Goal: Information Seeking & Learning: Learn about a topic

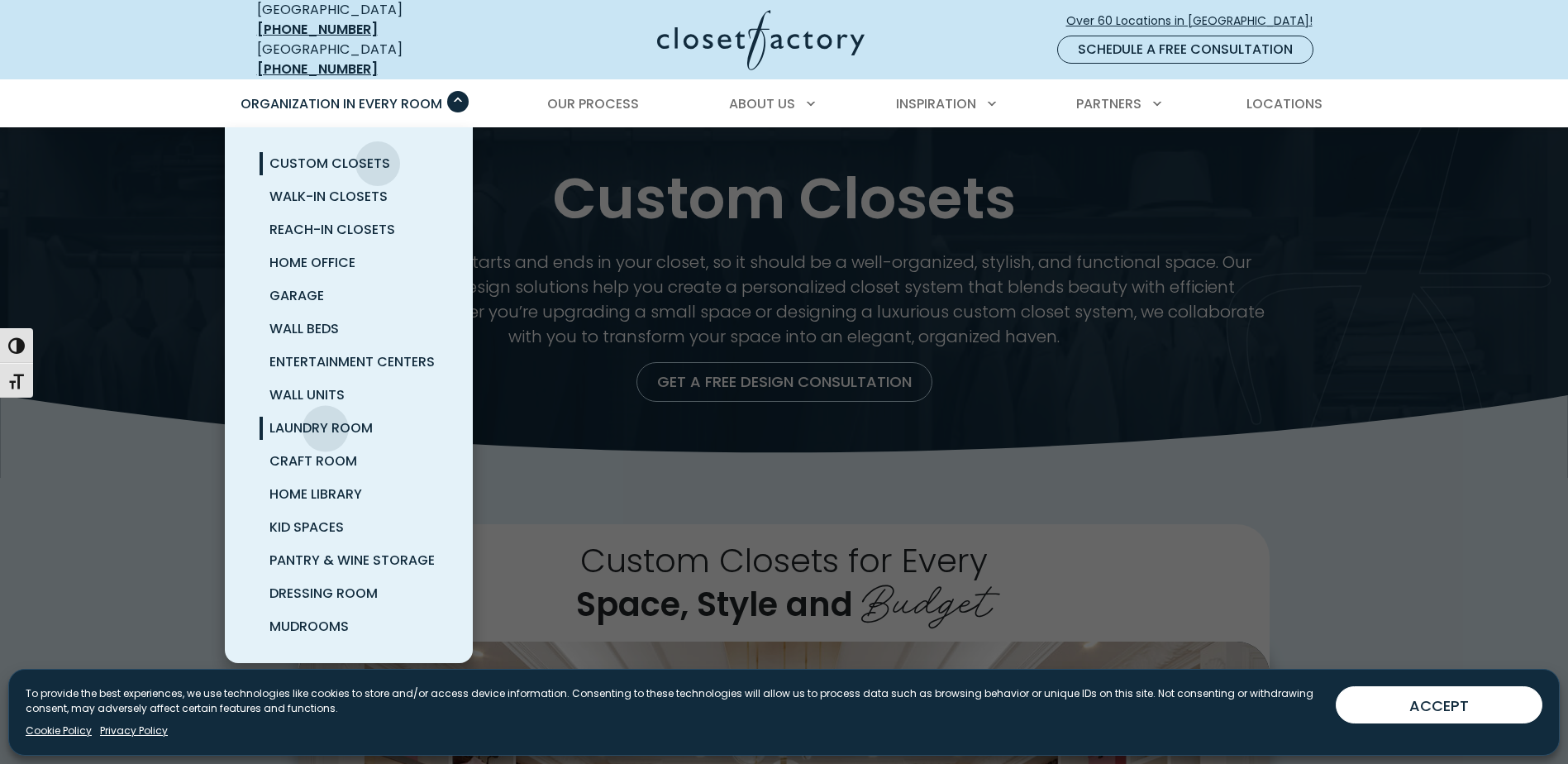
click at [326, 418] on span "Laundry Room" at bounding box center [321, 428] width 103 height 19
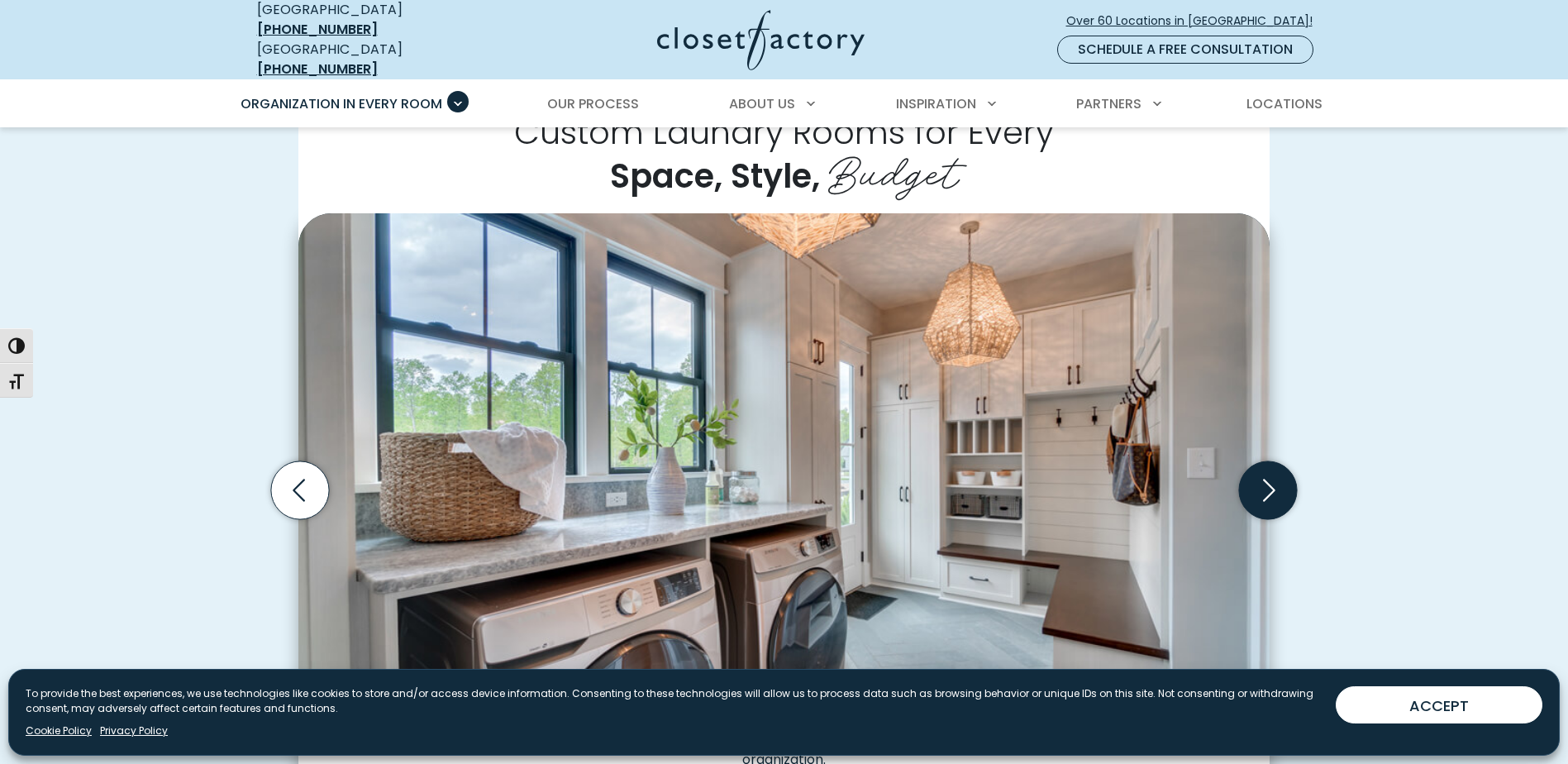
scroll to position [414, 0]
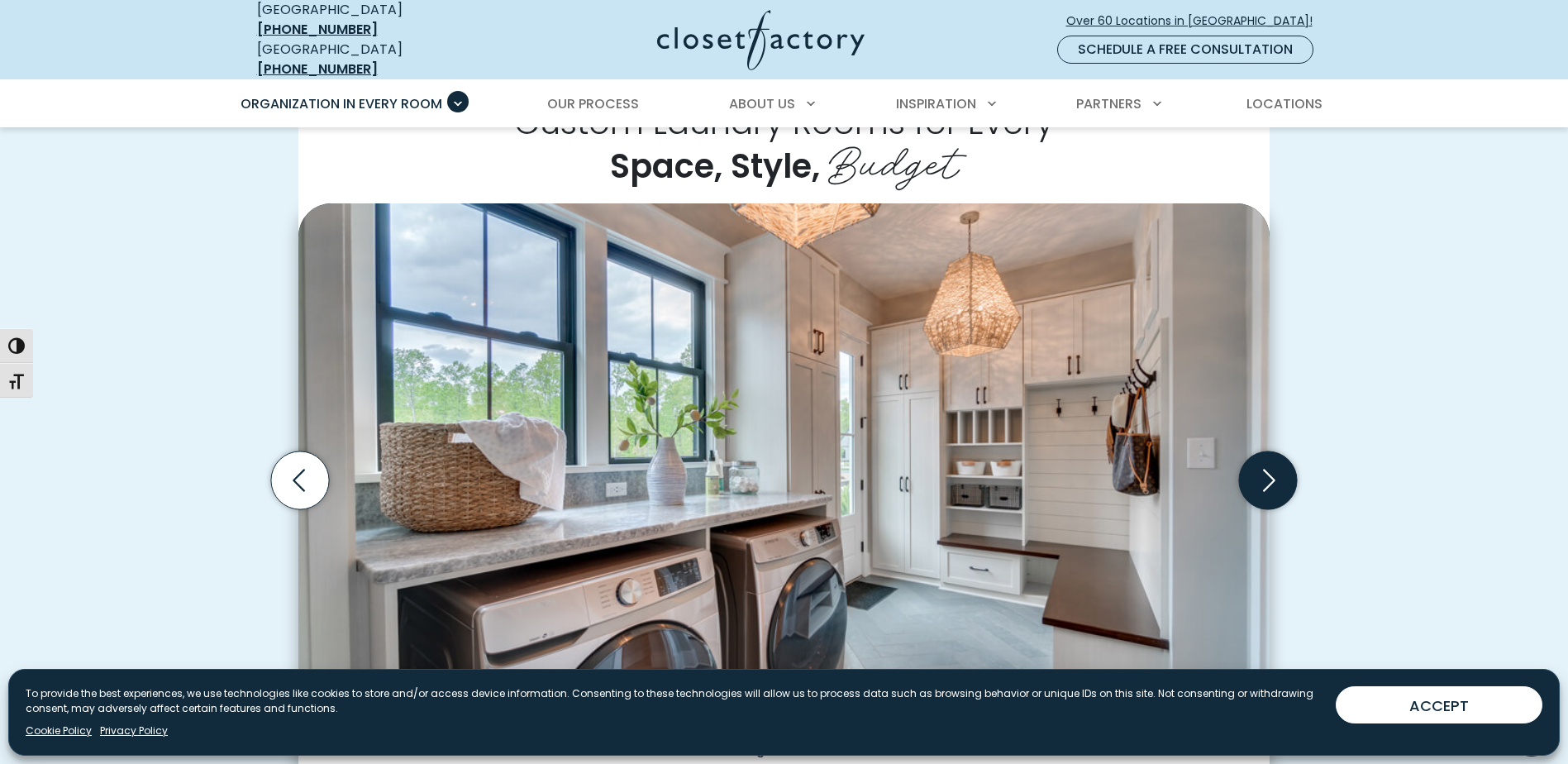
click at [1278, 463] on icon "Next slide" at bounding box center [1268, 480] width 57 height 57
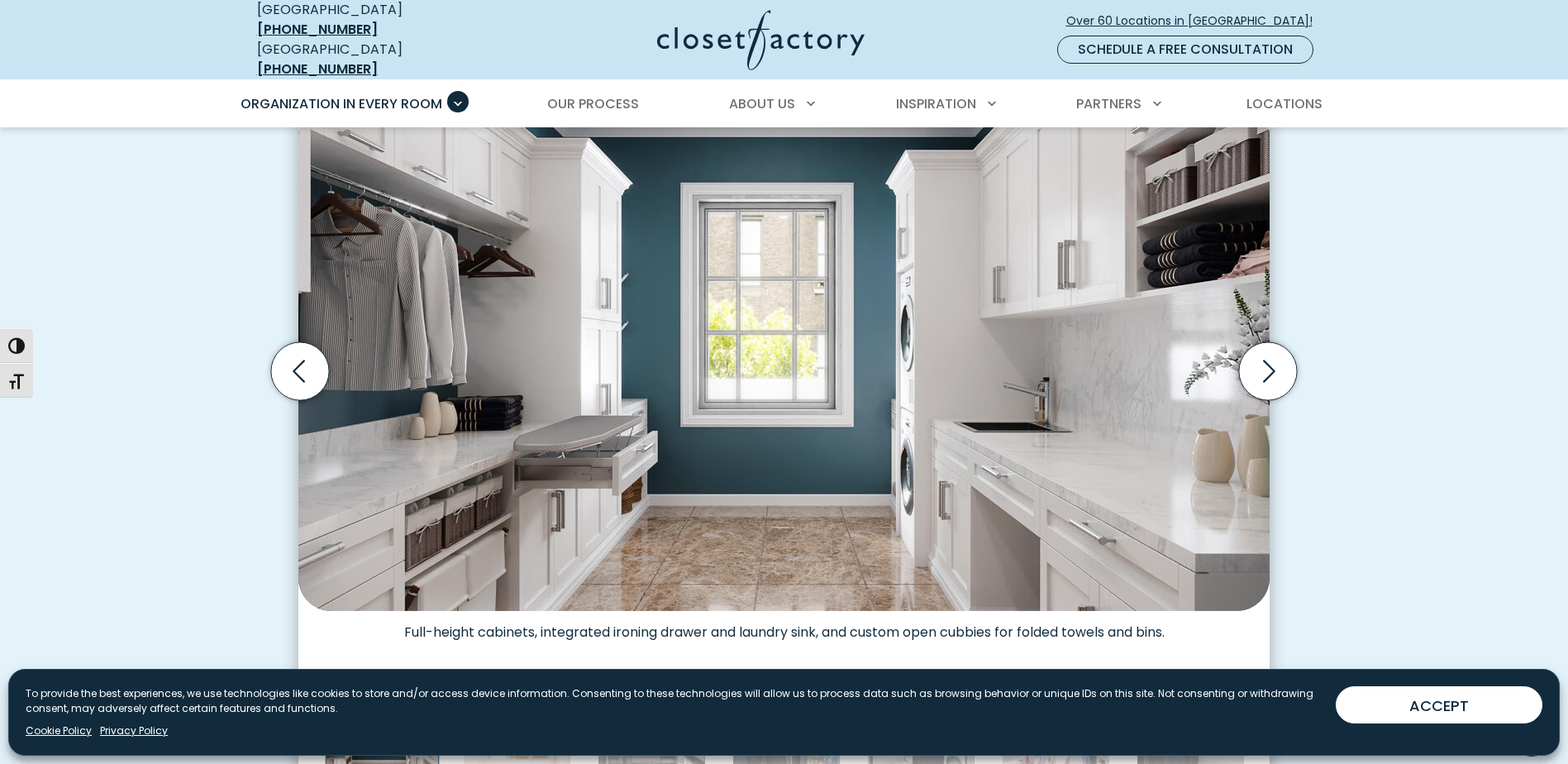
scroll to position [496, 0]
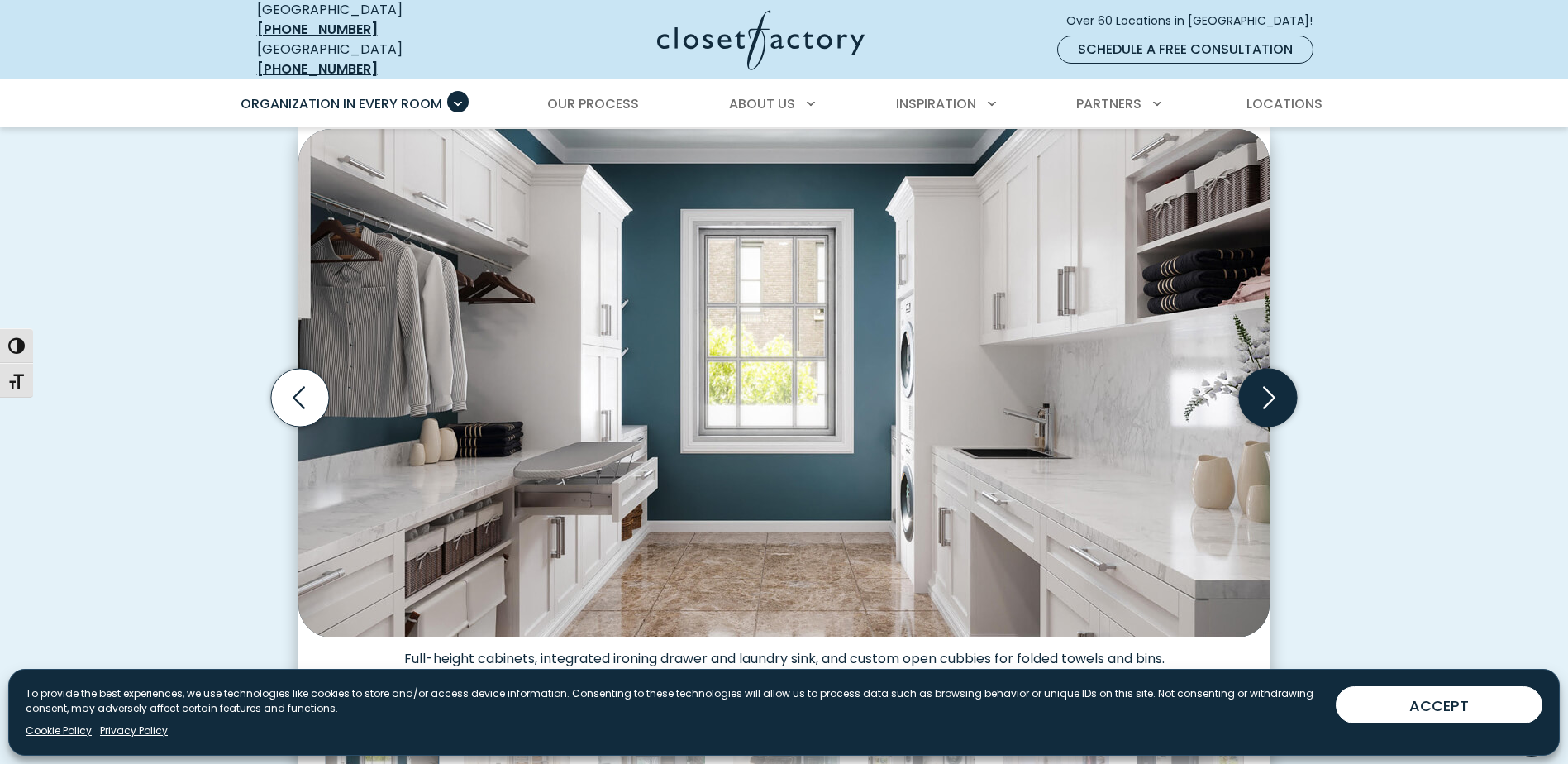
click at [1272, 379] on icon "Next slide" at bounding box center [1268, 397] width 57 height 57
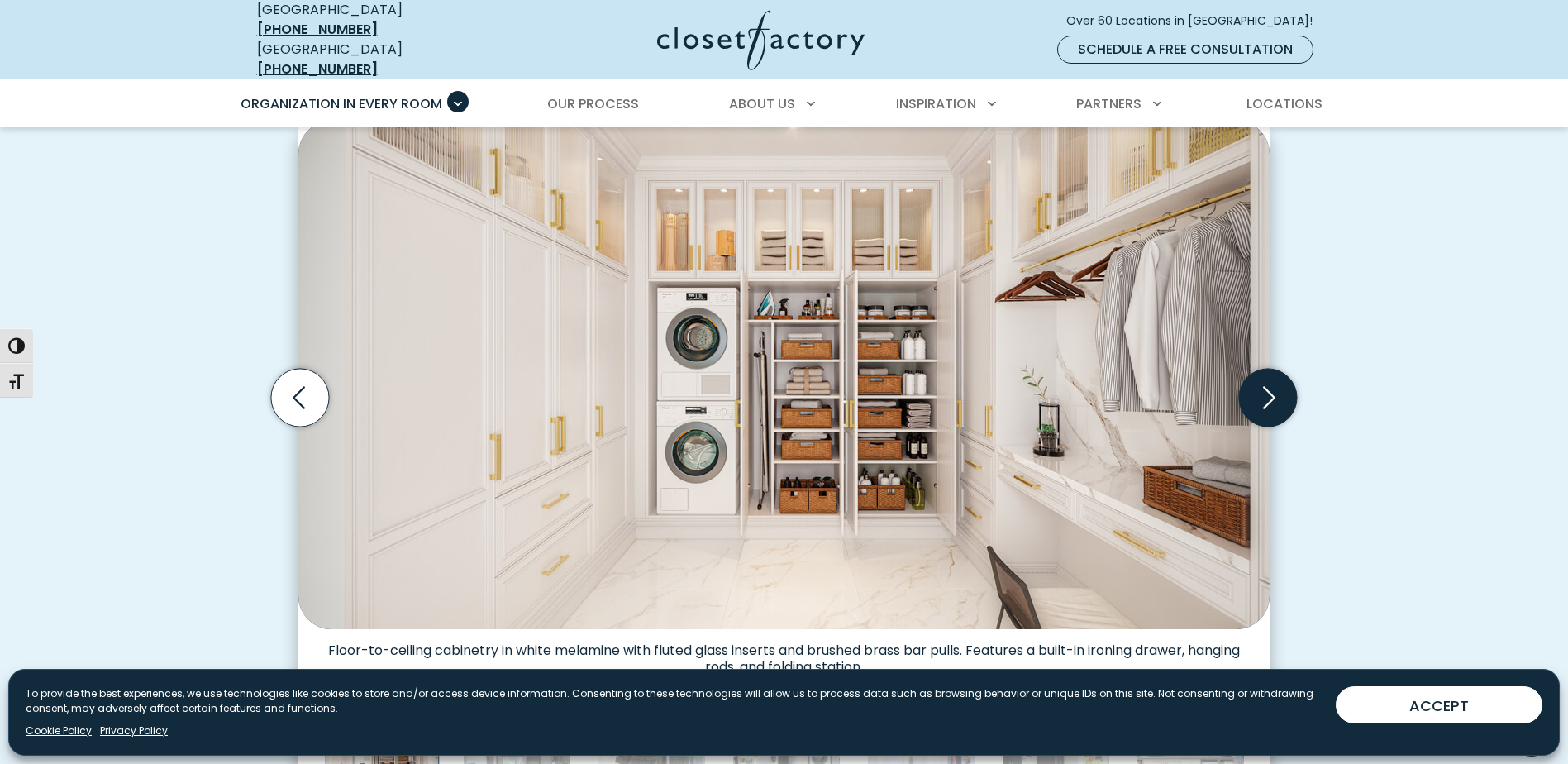
click at [1272, 379] on icon "Next slide" at bounding box center [1268, 397] width 57 height 57
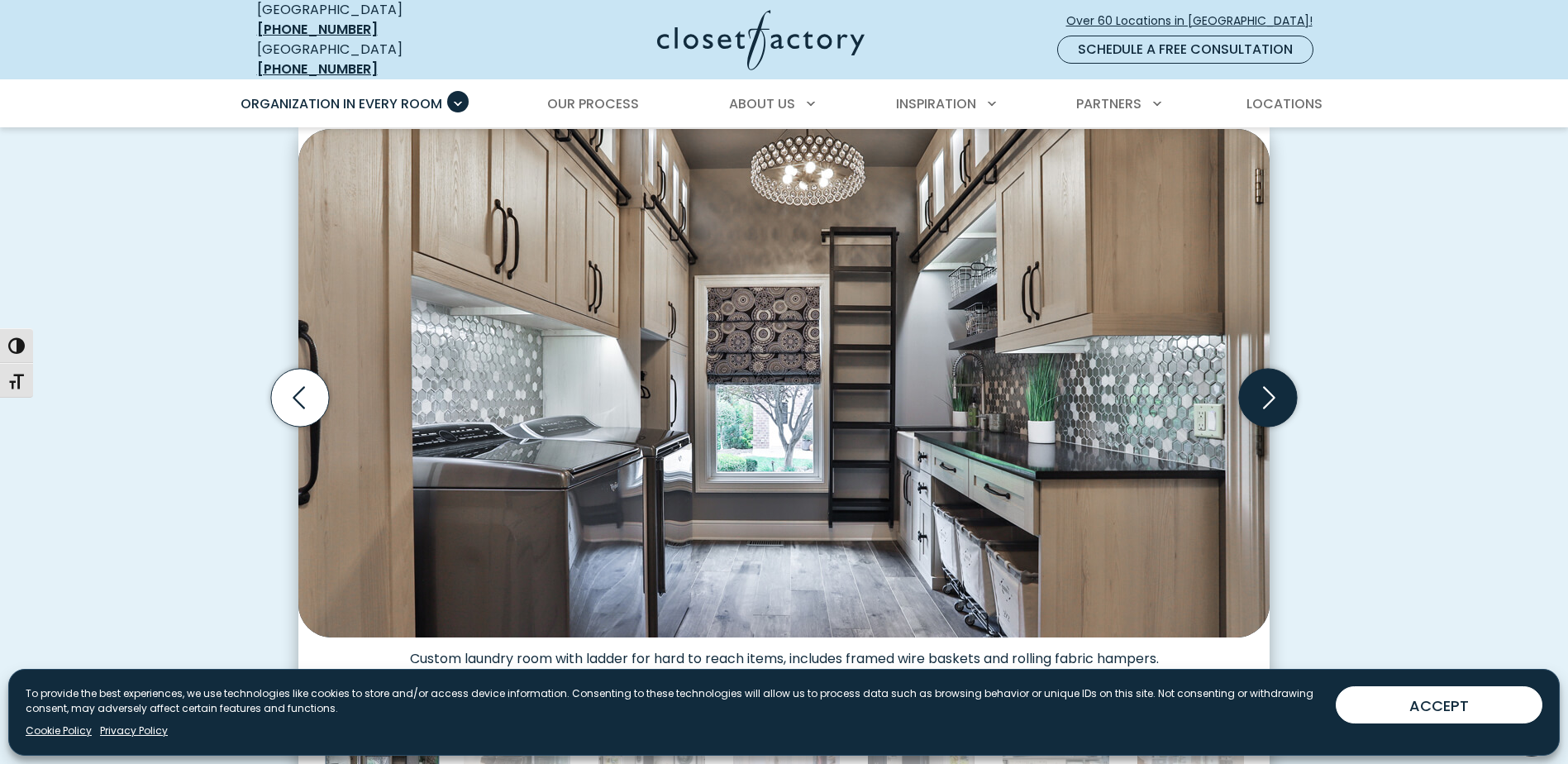
click at [1272, 379] on icon "Next slide" at bounding box center [1268, 397] width 57 height 57
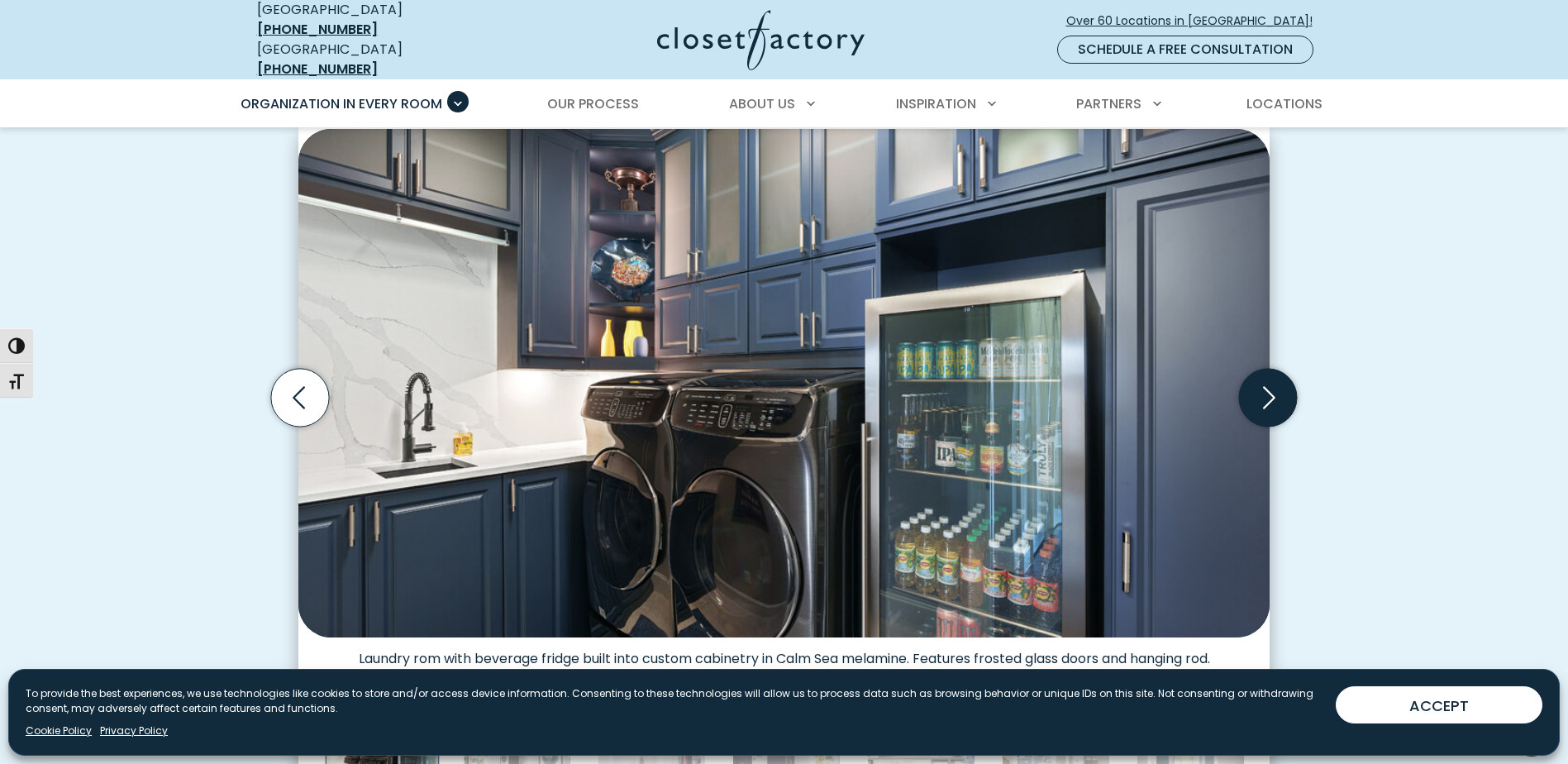
click at [1272, 379] on icon "Next slide" at bounding box center [1268, 397] width 57 height 57
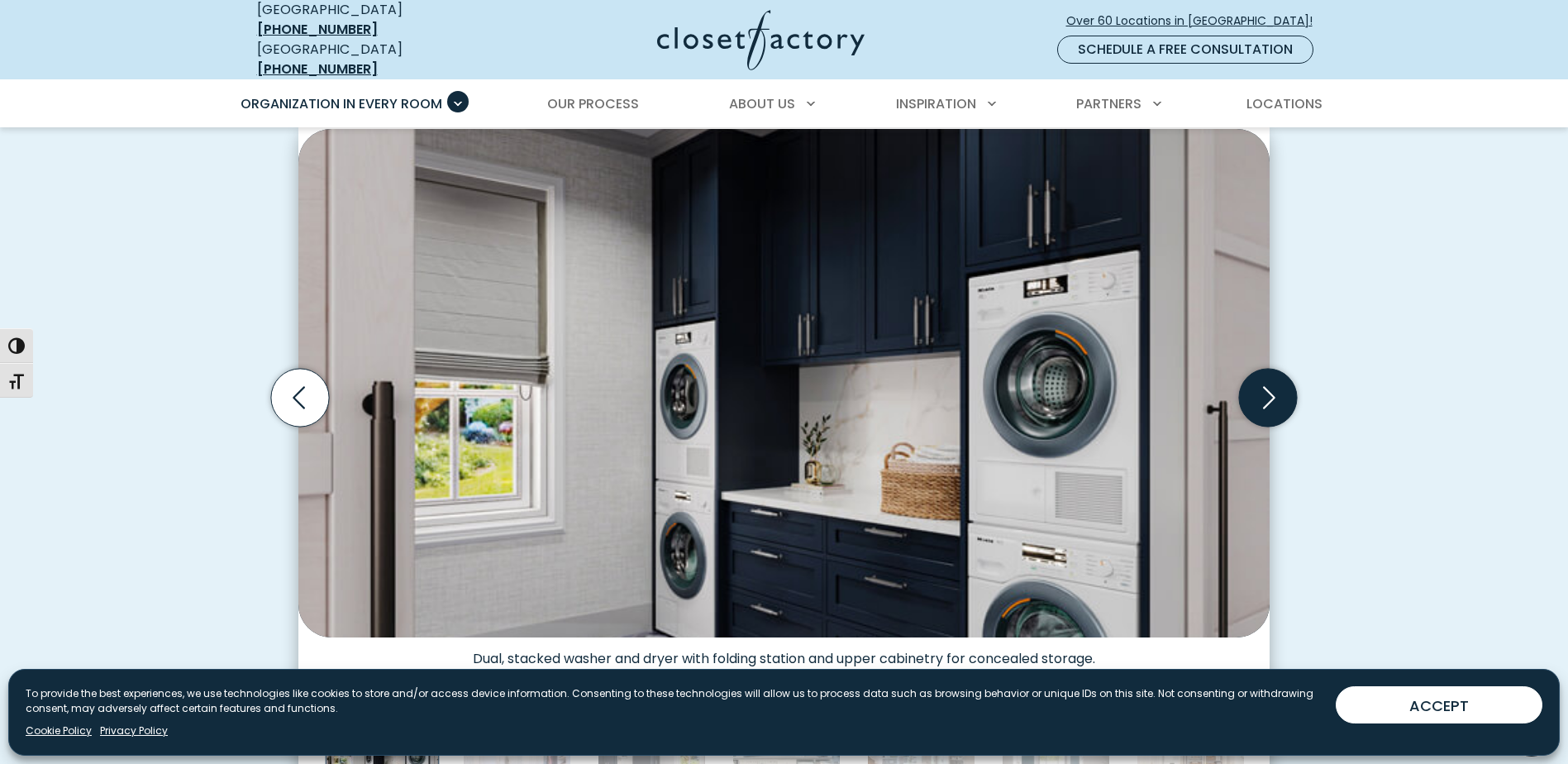
click at [1272, 379] on icon "Next slide" at bounding box center [1268, 397] width 57 height 57
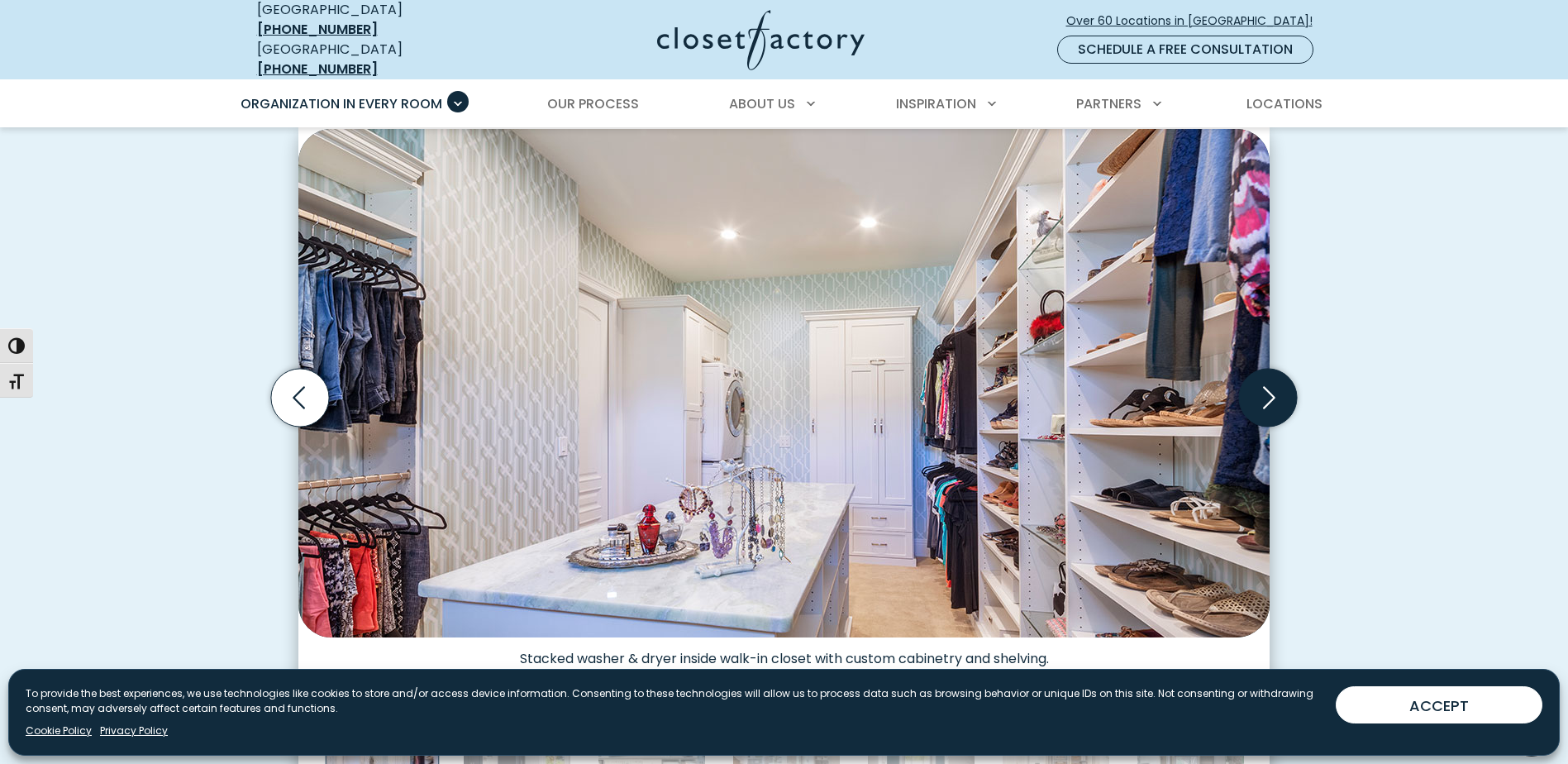
click at [1272, 379] on icon "Next slide" at bounding box center [1268, 397] width 57 height 57
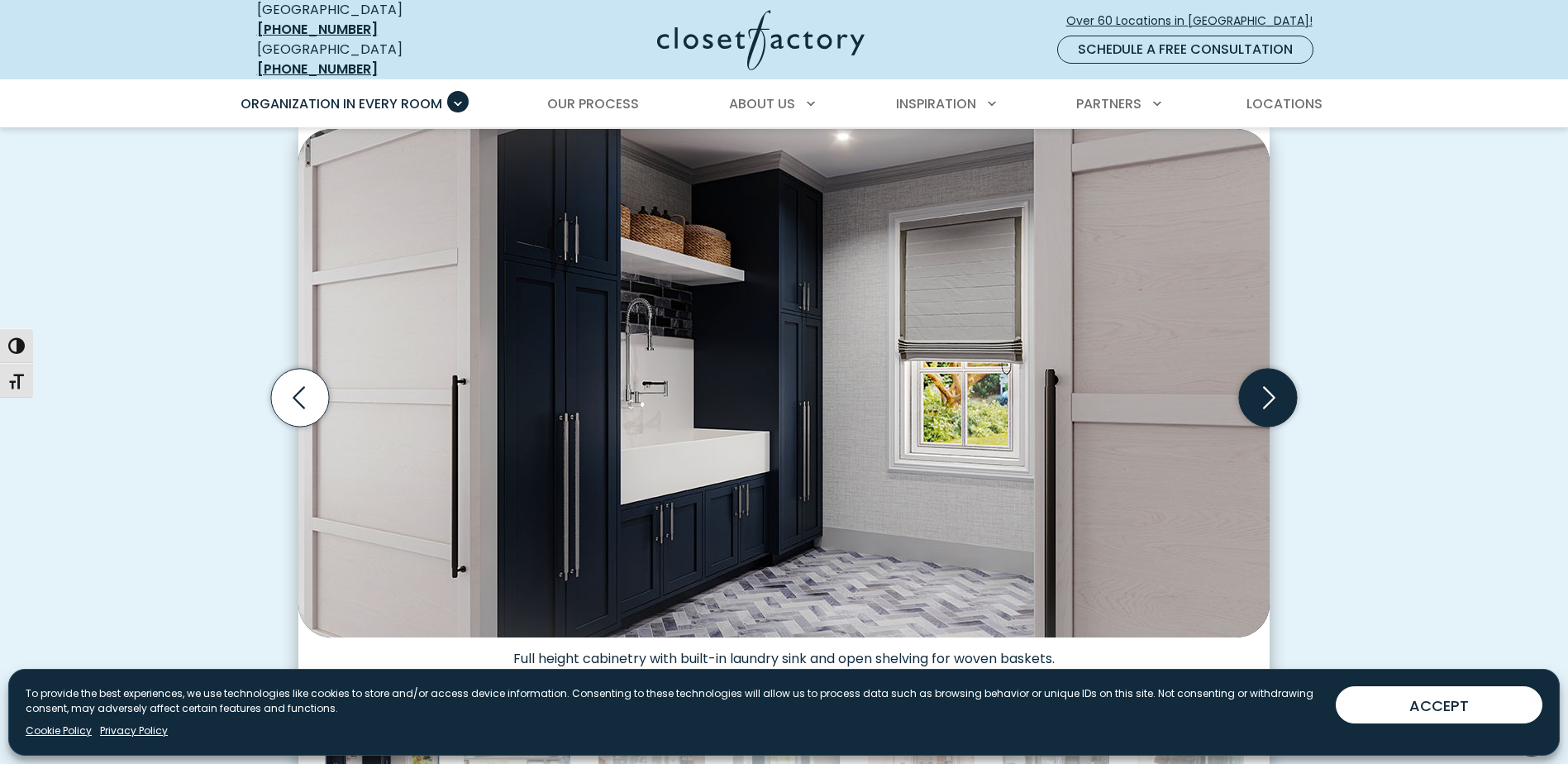
click at [1272, 379] on icon "Next slide" at bounding box center [1268, 397] width 57 height 57
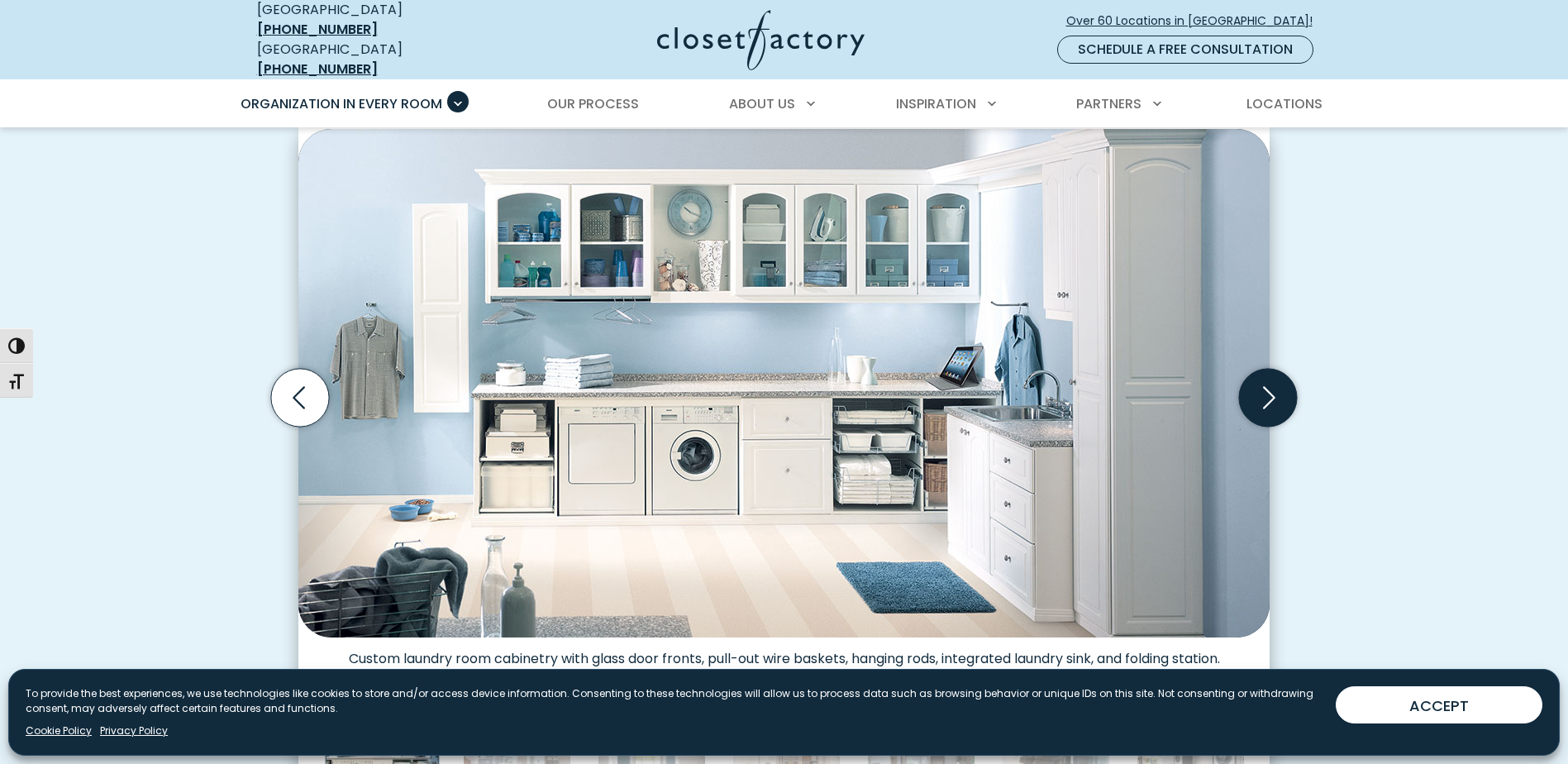
click at [1282, 400] on icon "Next slide" at bounding box center [1268, 397] width 57 height 57
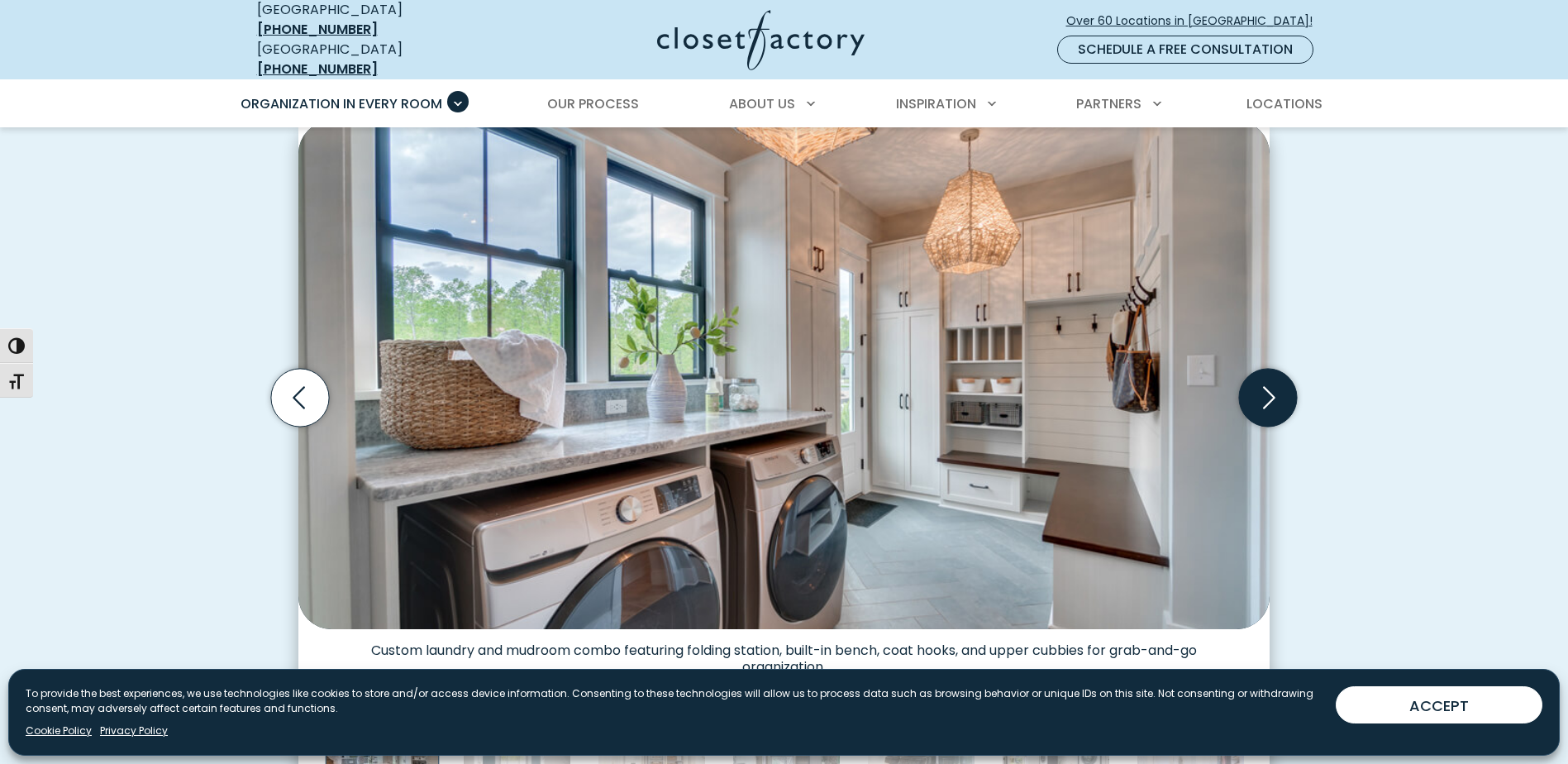
click at [1275, 394] on icon "Next slide" at bounding box center [1268, 397] width 57 height 57
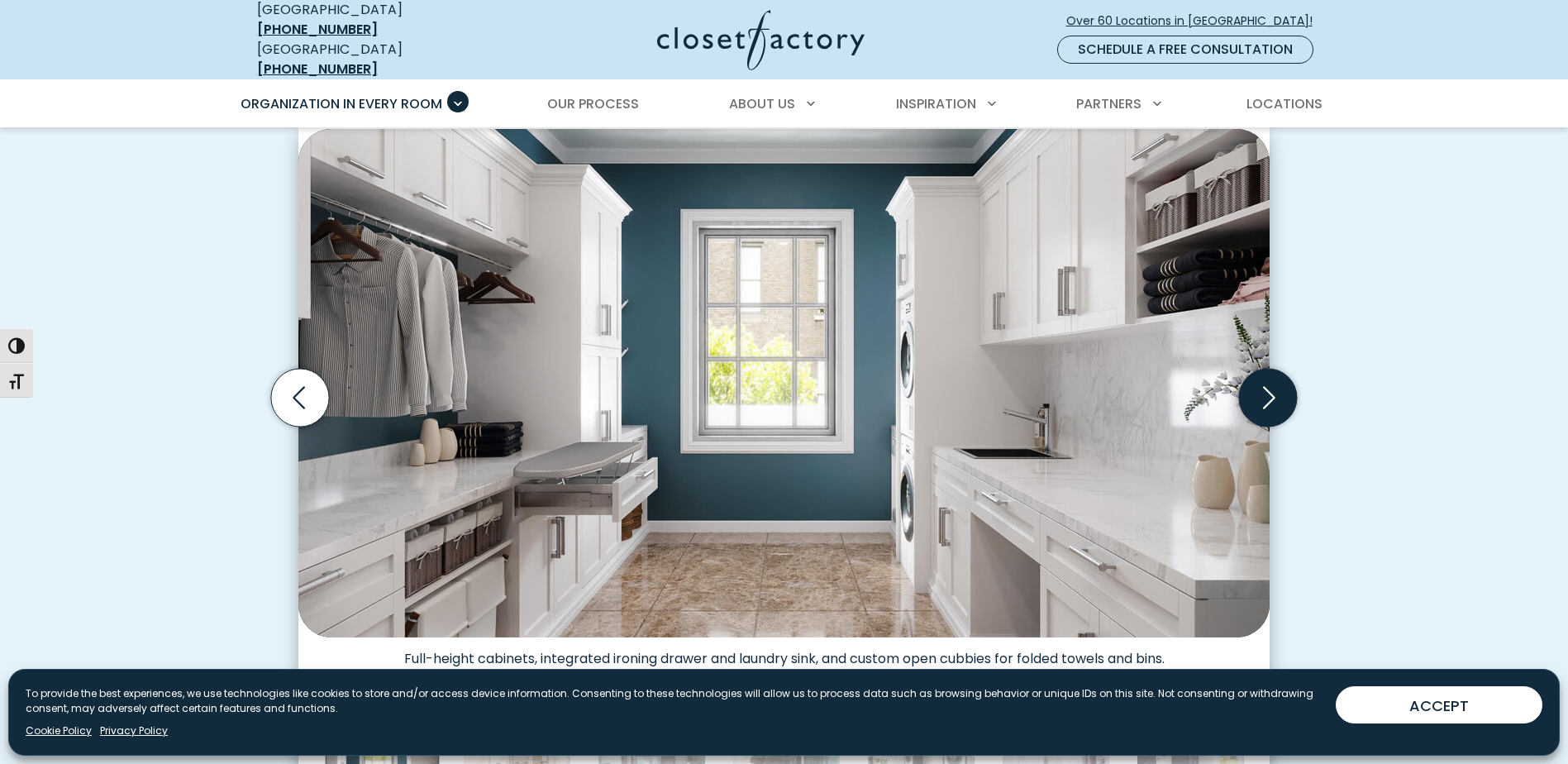
click at [1274, 394] on icon "Next slide" at bounding box center [1268, 397] width 57 height 57
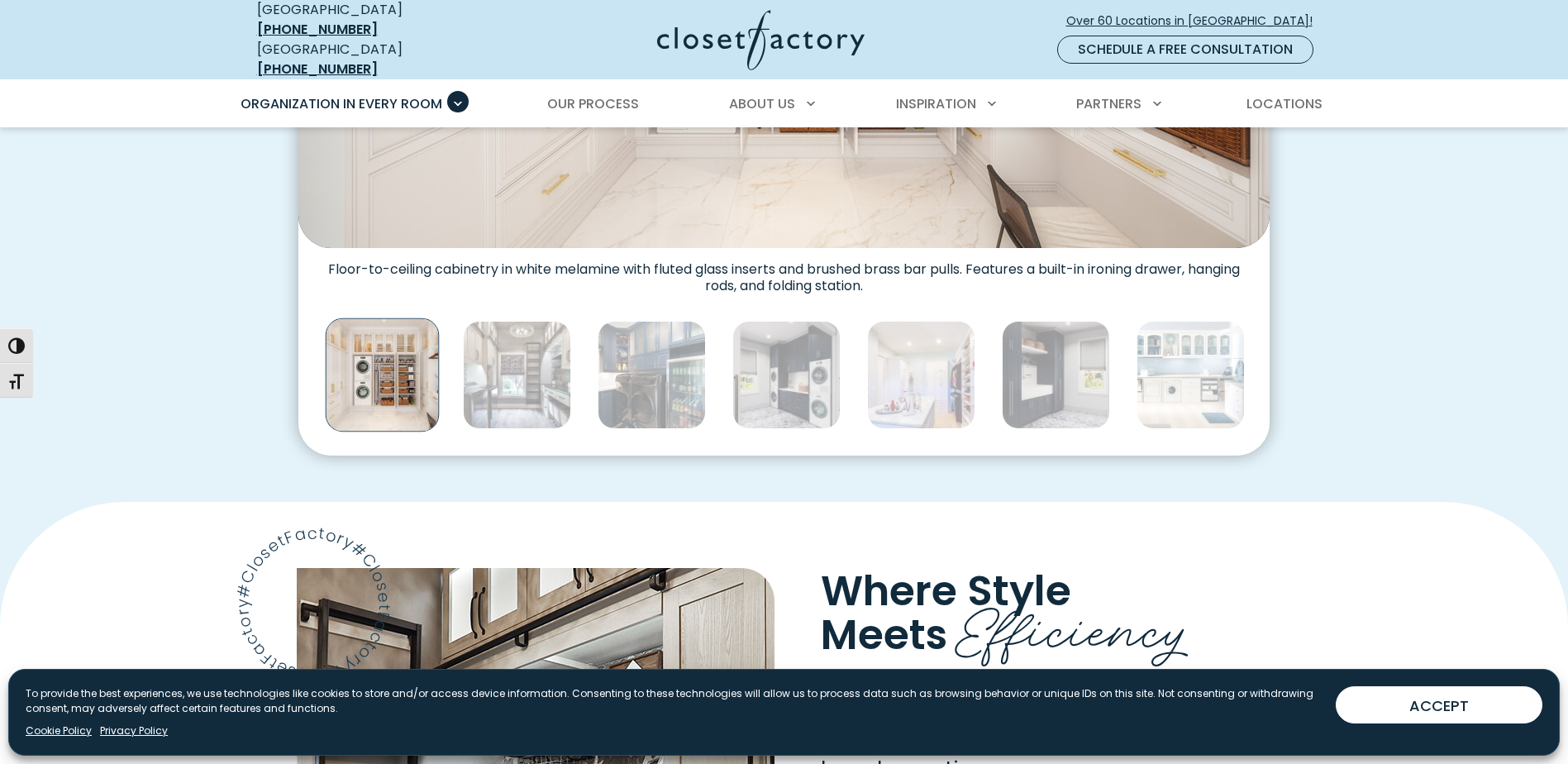
scroll to position [909, 0]
